Goal: Task Accomplishment & Management: Complete application form

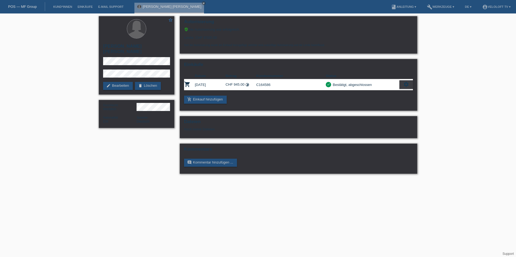
click at [31, 6] on link "POS — MF Group" at bounding box center [22, 7] width 29 height 4
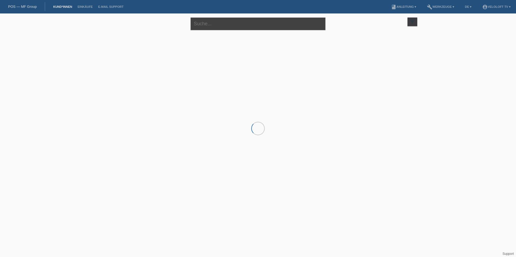
click at [198, 23] on input "text" at bounding box center [257, 24] width 135 height 13
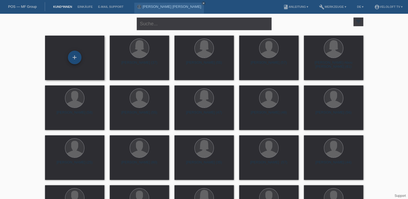
click at [74, 60] on div "+" at bounding box center [74, 57] width 13 height 13
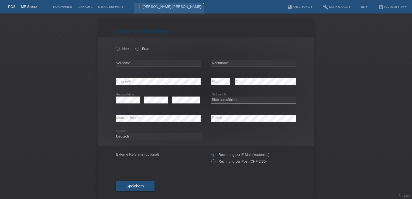
click at [112, 48] on div "Herr Frau error Vorname error" at bounding box center [206, 91] width 216 height 108
drag, startPoint x: 112, startPoint y: 48, endPoint x: 116, endPoint y: 53, distance: 6.4
click at [115, 46] on icon at bounding box center [115, 46] width 0 height 0
click at [116, 49] on input "Herr" at bounding box center [118, 49] width 4 height 4
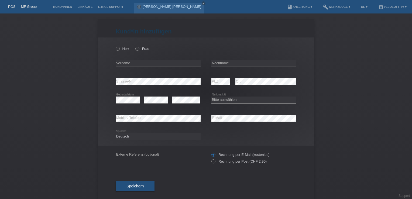
radio input "true"
click at [118, 65] on input "text" at bounding box center [158, 63] width 85 height 7
type input "Marten"
type input "Merits"
click at [217, 102] on select "Bitte auswählen... Schweiz Deutschland Liechtenstein Österreich ------------ Af…" at bounding box center [253, 100] width 85 height 6
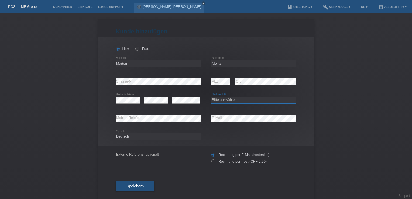
select select "CH"
click at [211, 97] on select "Bitte auswählen... Schweiz Deutschland Liechtenstein Österreich ------------ Af…" at bounding box center [253, 100] width 85 height 6
click at [132, 181] on button "Speichern" at bounding box center [135, 186] width 39 height 10
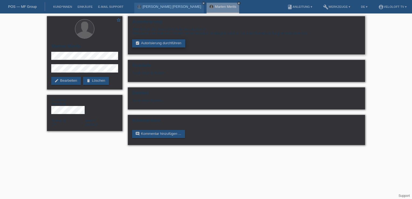
click at [159, 44] on link "assignment_turned_in Autorisierung durchführen" at bounding box center [158, 43] width 53 height 8
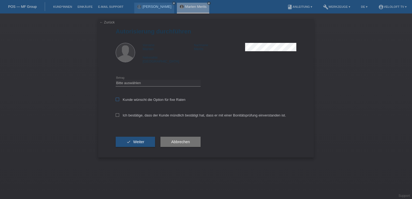
click at [116, 100] on icon at bounding box center [118, 100] width 4 height 4
click at [116, 100] on input "Kunde wünscht die Option für fixe Raten" at bounding box center [118, 100] width 4 height 4
checkbox input "true"
click at [118, 112] on div "Ich bestätige, dass der Kunde mündlich bestätigt hat, dass er mit einer Bonität…" at bounding box center [206, 117] width 181 height 18
click at [118, 117] on icon at bounding box center [118, 115] width 4 height 4
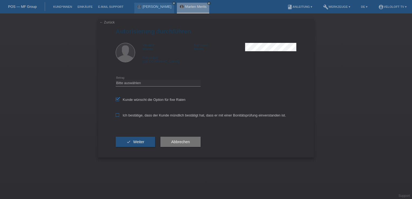
click at [118, 117] on input "Ich bestätige, dass der Kunde mündlich bestätigt hat, dass er mit einer Bonität…" at bounding box center [118, 115] width 4 height 4
checkbox input "true"
click at [130, 80] on select "Bitte auswählen CHF 1.00 - CHF 499.00 CHF 500.00 - CHF 1'999.00 CHF 2'000.00 - …" at bounding box center [158, 83] width 85 height 6
select select "3"
click at [116, 80] on select "Bitte auswählen CHF 1.00 - CHF 499.00 CHF 500.00 - CHF 1'999.00 CHF 2'000.00 - …" at bounding box center [158, 83] width 85 height 6
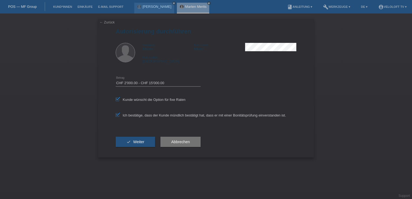
click at [148, 79] on div "Bitte auswählen CHF 1.00 - CHF 499.00 CHF 500.00 - CHF 1'999.00 CHF 2'000.00 - …" at bounding box center [158, 83] width 85 height 18
click at [142, 140] on span "Weiter" at bounding box center [138, 142] width 11 height 4
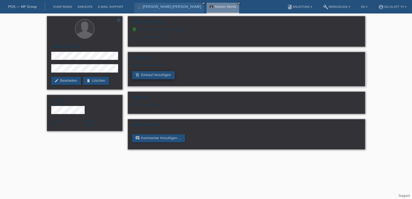
click at [161, 76] on link "add_shopping_cart Einkauf hinzufügen" at bounding box center [153, 75] width 43 height 8
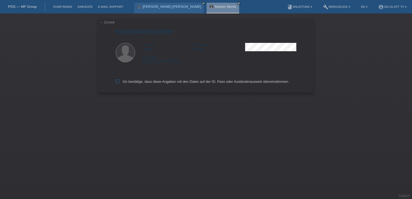
click at [116, 83] on icon at bounding box center [118, 82] width 4 height 4
click at [116, 83] on input "Ich bestätige, dass diese Angaben mit den Daten auf der ID, Pass oder Ausländer…" at bounding box center [118, 82] width 4 height 4
checkbox input "true"
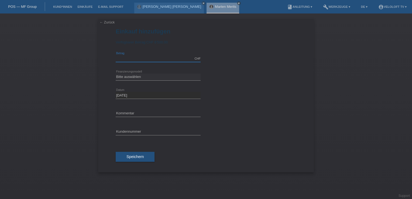
click at [129, 62] on div "CHF error Betrag" at bounding box center [158, 58] width 85 height 7
paste input "3769.35"
type input "3769.35"
click at [131, 76] on select "Bitte auswählen Fixe Raten Kauf auf Rechnung mit Teilzahlungsoption" at bounding box center [158, 77] width 85 height 6
select select "77"
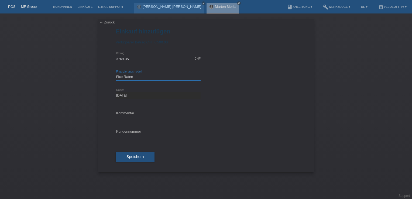
click at [116, 74] on select "Bitte auswählen Fixe Raten Kauf auf Rechnung mit Teilzahlungsoption" at bounding box center [158, 77] width 85 height 6
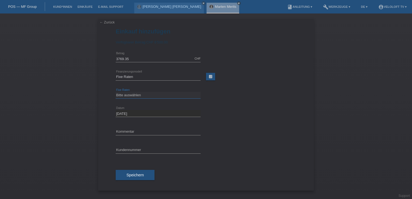
click at [130, 94] on select "Bitte auswählen 4 Raten 5 Raten 6 Raten 7 Raten 8 Raten 9 Raten 10 Raten 11 Rat…" at bounding box center [158, 95] width 85 height 6
select select "202"
click at [116, 92] on select "Bitte auswählen 4 Raten 5 Raten 6 Raten 7 Raten 8 Raten 9 Raten 10 Raten 11 Rat…" at bounding box center [158, 95] width 85 height 6
click at [132, 133] on input "text" at bounding box center [158, 131] width 85 height 7
type input "Veloloft TV"
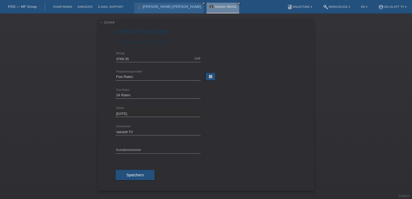
click at [138, 154] on div "error Kundennummer" at bounding box center [158, 150] width 85 height 18
click at [138, 151] on input "text" at bounding box center [158, 150] width 85 height 7
paste input "C164593"
type input "C164593"
click at [129, 172] on button "Speichern" at bounding box center [135, 175] width 39 height 10
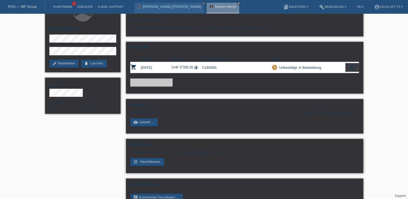
scroll to position [27, 0]
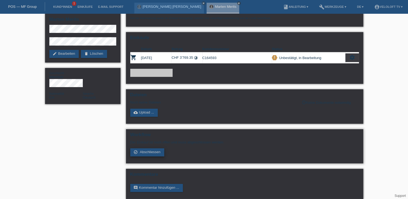
click at [153, 155] on link "check_circle_outline Abschliessen" at bounding box center [147, 152] width 34 height 8
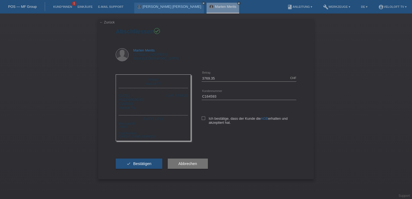
click at [201, 119] on div "3769.35 CHF error [GEOGRAPHIC_DATA] C164593 error AGB" at bounding box center [243, 102] width 105 height 66
click at [202, 119] on icon at bounding box center [204, 119] width 4 height 4
click at [202, 119] on input "Ich bestätige, dass der Kunde die AGB erhalten und akzeptiert hat." at bounding box center [204, 119] width 4 height 4
checkbox input "true"
click at [136, 166] on span "Bestätigen" at bounding box center [142, 164] width 18 height 4
